Goal: Task Accomplishment & Management: Use online tool/utility

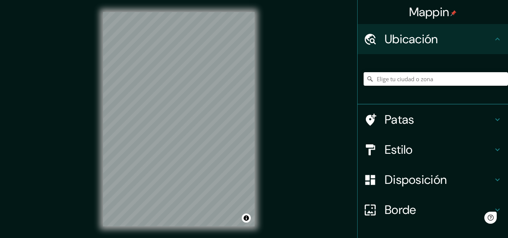
click at [416, 150] on h4 "Estilo" at bounding box center [439, 149] width 108 height 15
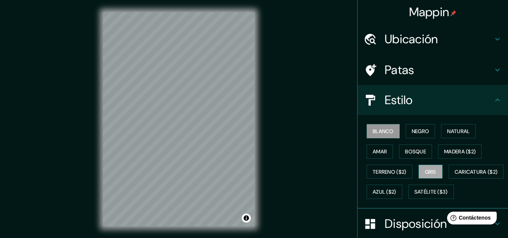
click at [425, 171] on font "Gris" at bounding box center [430, 172] width 11 height 7
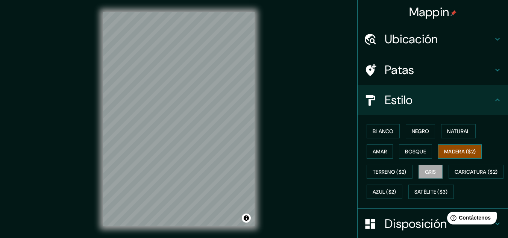
click at [456, 152] on font "Madera ($2)" at bounding box center [460, 151] width 32 height 7
click at [420, 152] on font "Bosque" at bounding box center [415, 151] width 21 height 7
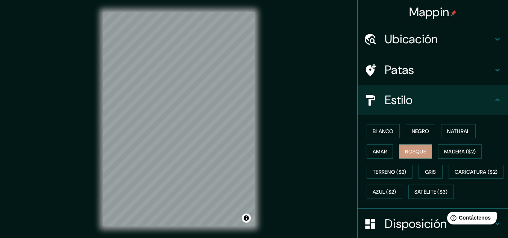
click at [394, 153] on div "Blanco Negro Natural Amar Bosque Madera ($2) Terreno ($2) Gris Caricatura ($2) …" at bounding box center [436, 161] width 144 height 81
click at [384, 154] on button "Amar" at bounding box center [380, 151] width 26 height 14
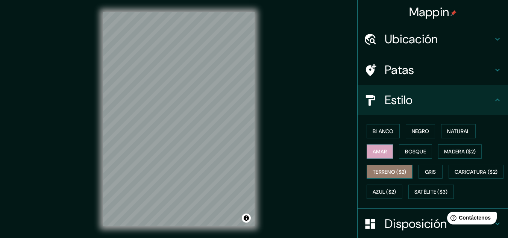
click at [383, 174] on font "Terreno ($2)" at bounding box center [390, 172] width 34 height 7
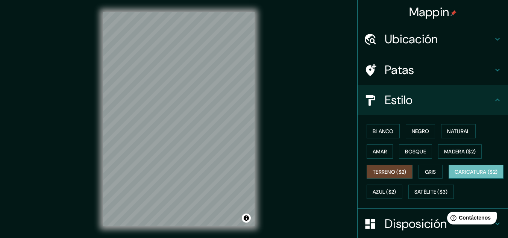
click at [455, 177] on font "Caricatura ($2)" at bounding box center [476, 172] width 43 height 10
click at [397, 192] on font "Azul ($2)" at bounding box center [385, 192] width 24 height 7
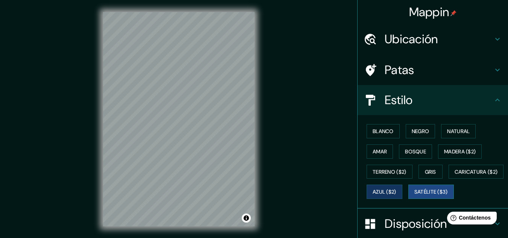
click at [415, 196] on font "Satélite ($3)" at bounding box center [431, 192] width 33 height 7
click at [397, 191] on font "Azul ($2)" at bounding box center [385, 192] width 24 height 7
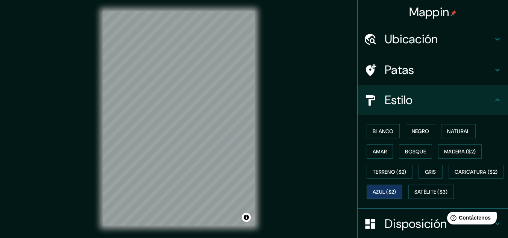
click at [432, 45] on font "Ubicación" at bounding box center [411, 39] width 53 height 16
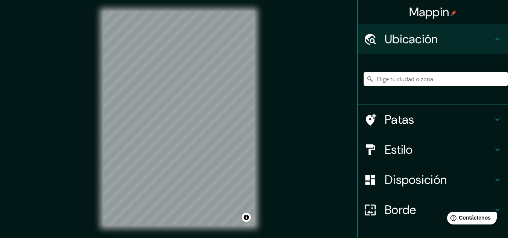
click at [401, 76] on input "Elige tu ciudad o zona" at bounding box center [436, 79] width 144 height 14
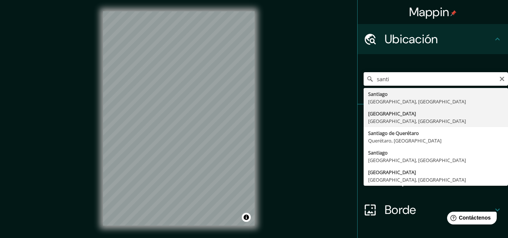
type input "[GEOGRAPHIC_DATA], [GEOGRAPHIC_DATA], [GEOGRAPHIC_DATA]"
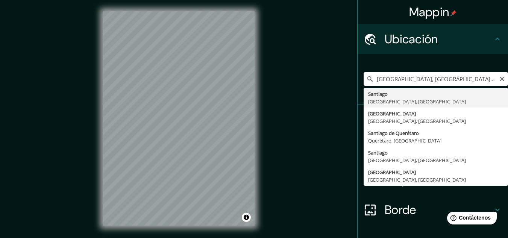
scroll to position [0, 0]
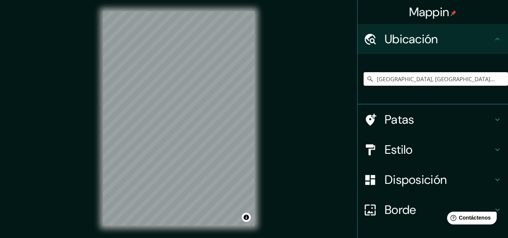
click at [260, 160] on div "© Mapbox © OpenStreetMap Improve this map" at bounding box center [179, 118] width 176 height 239
